Goal: Transaction & Acquisition: Download file/media

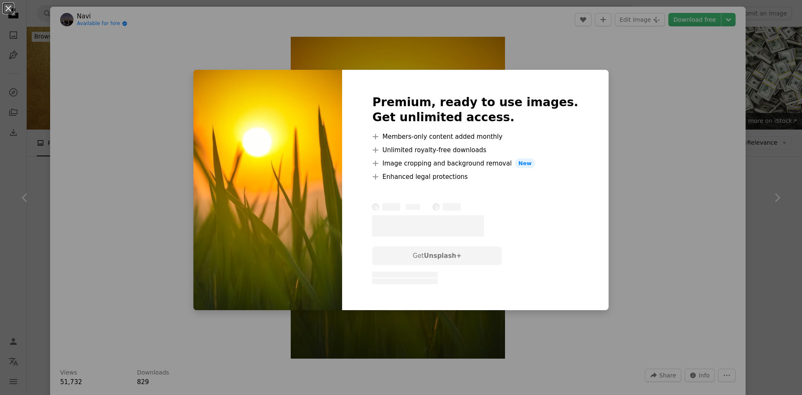
scroll to position [513, 0]
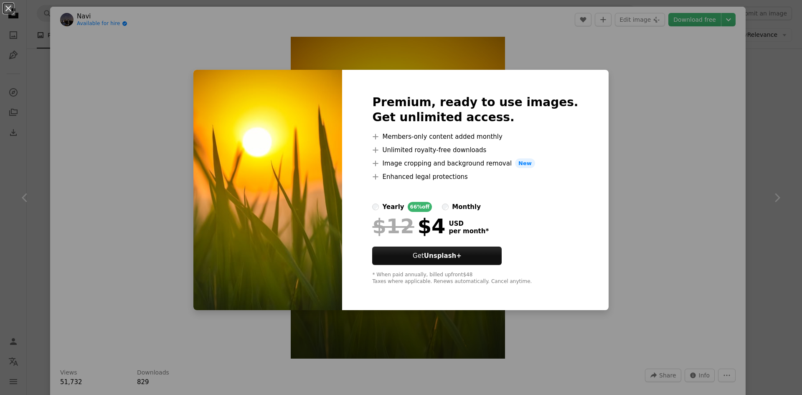
drag, startPoint x: 802, startPoint y: 98, endPoint x: 802, endPoint y: 82, distance: 15.5
click at [588, 65] on div "An X shape Premium, ready to use images. Get unlimited access. A plus sign Memb…" at bounding box center [401, 197] width 802 height 395
